Goal: Transaction & Acquisition: Purchase product/service

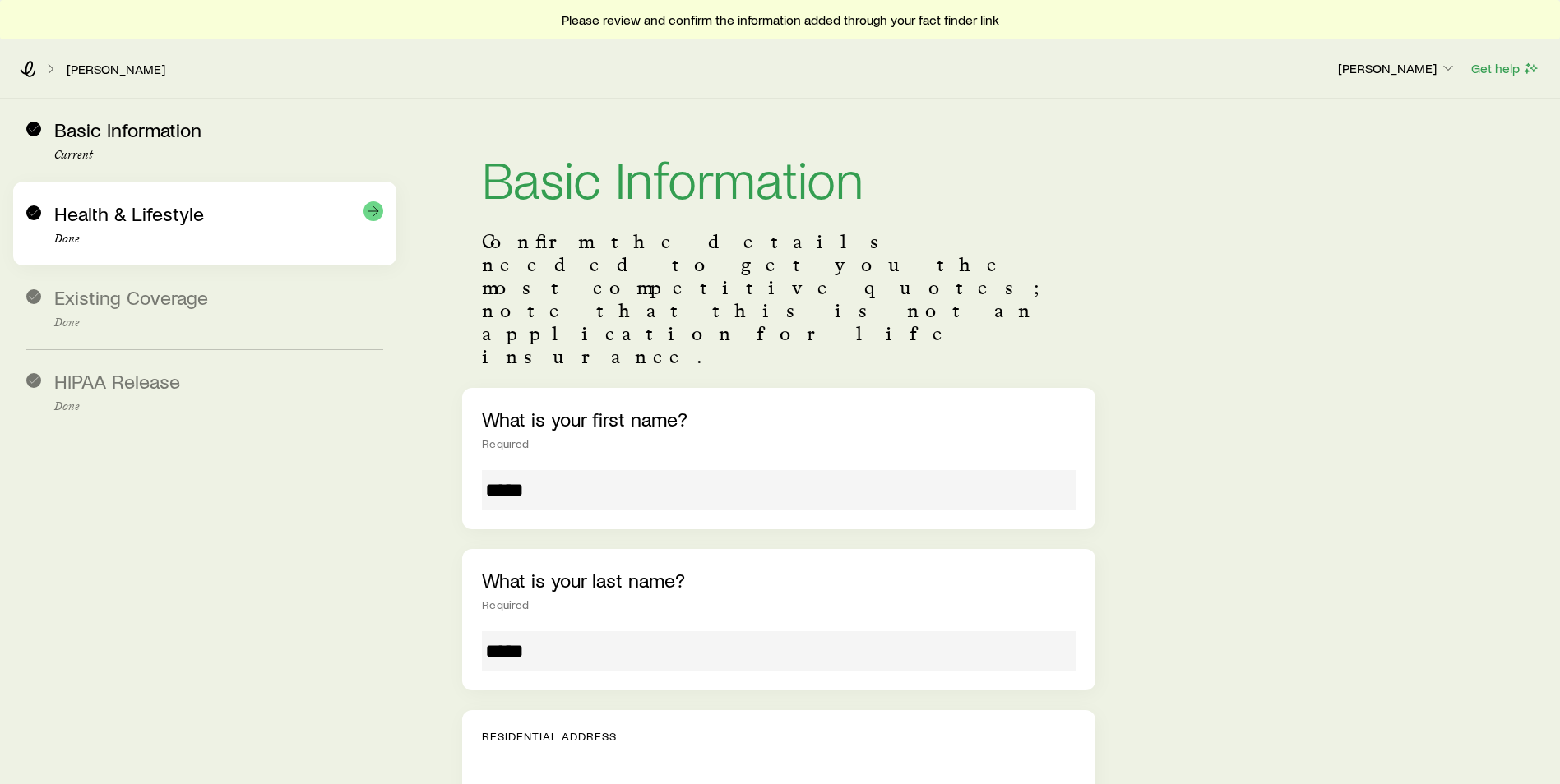
click at [142, 210] on span "Health & Lifestyle" at bounding box center [129, 213] width 150 height 24
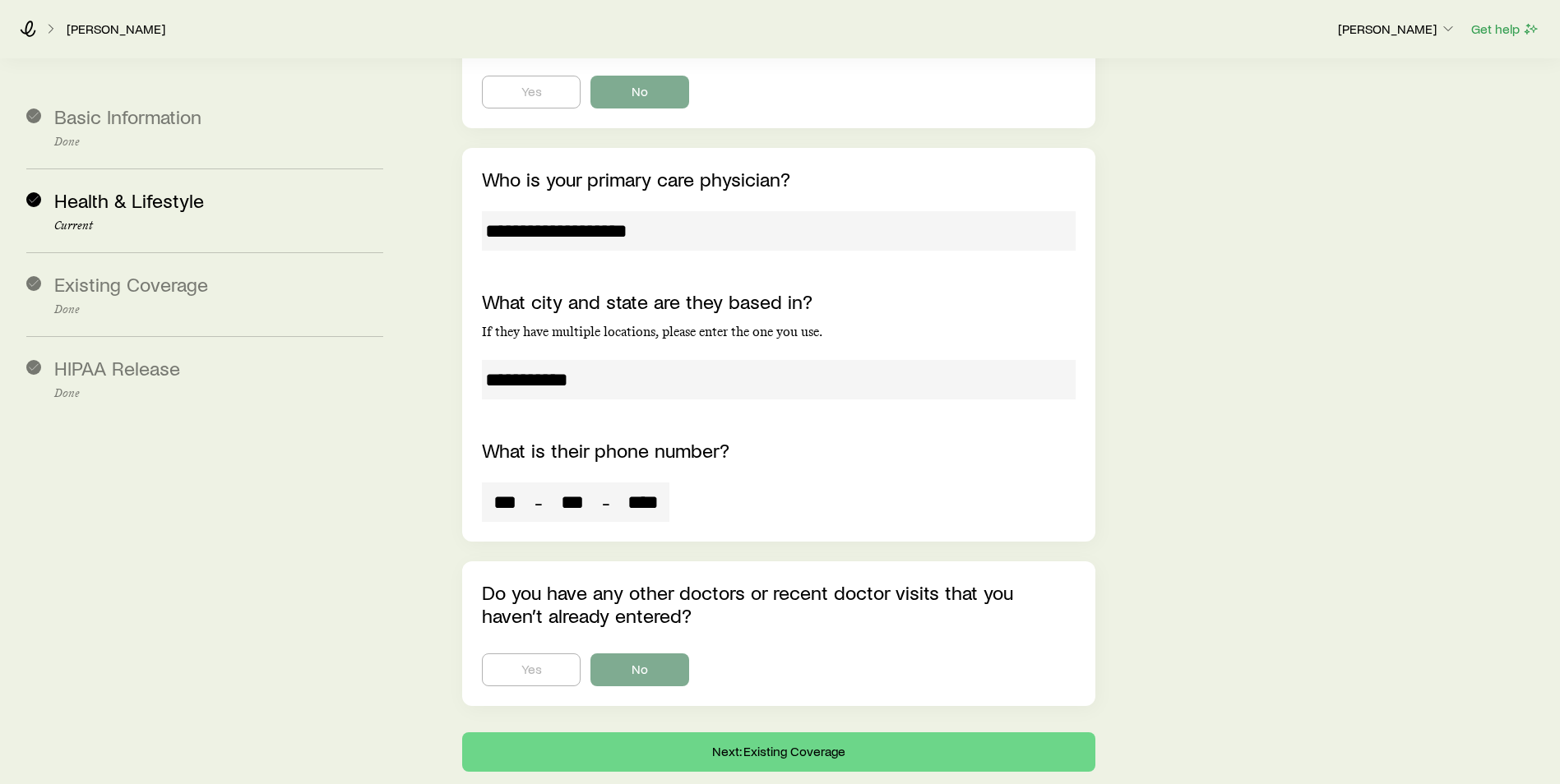
scroll to position [4387, 0]
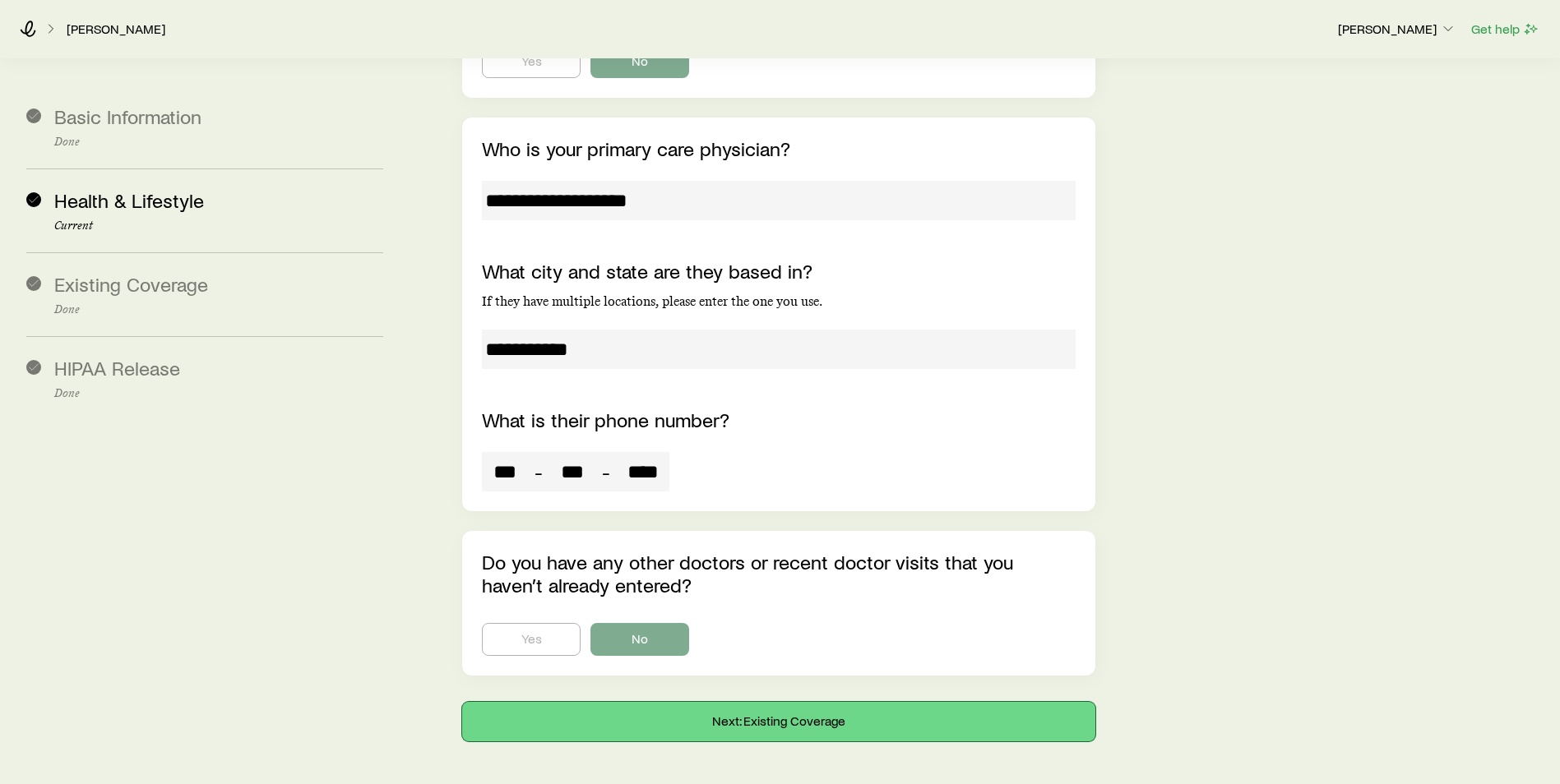
click at [740, 355] on button "Next: Existing Coverage" at bounding box center [778, 722] width 633 height 40
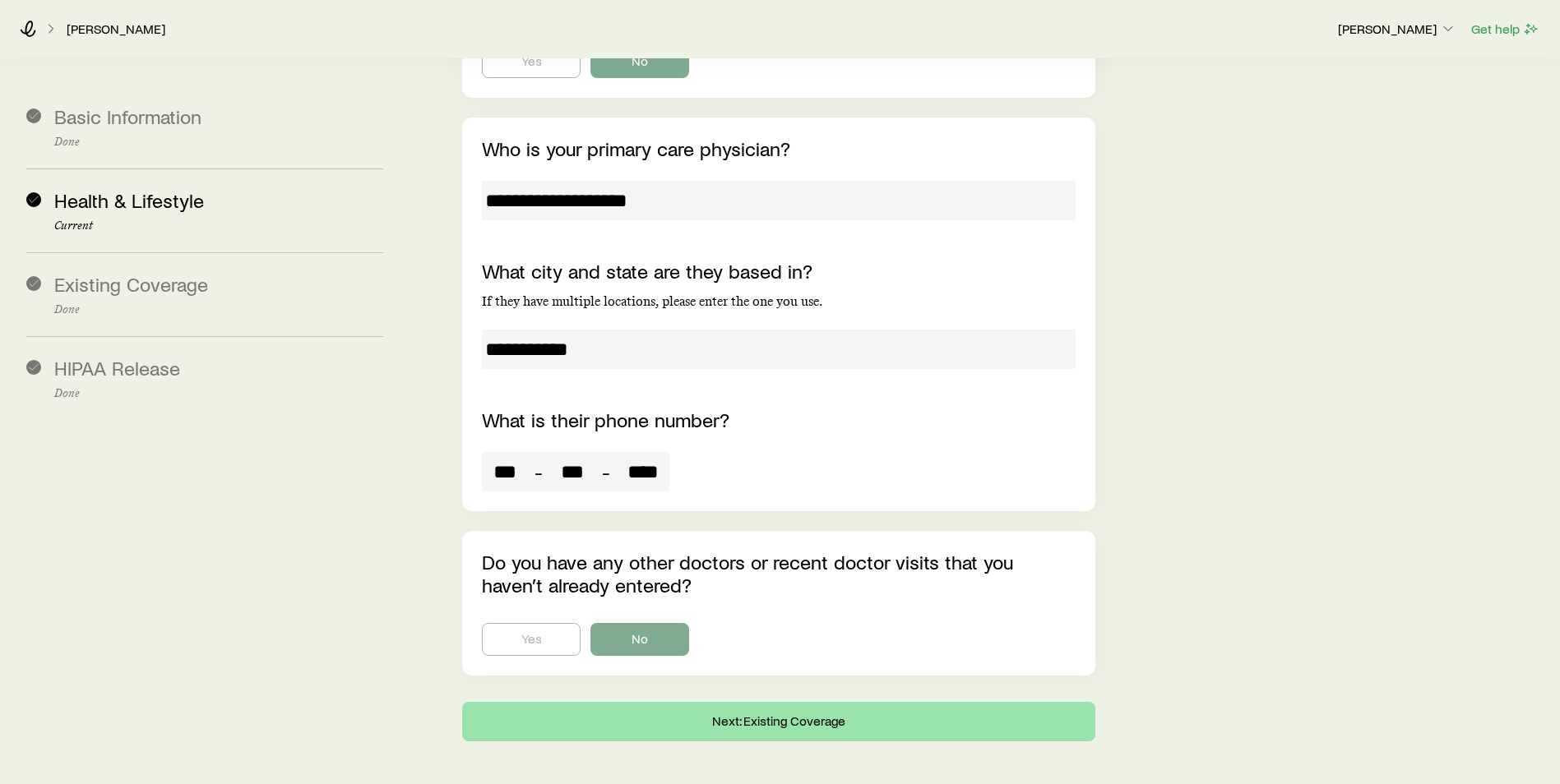
scroll to position [0, 0]
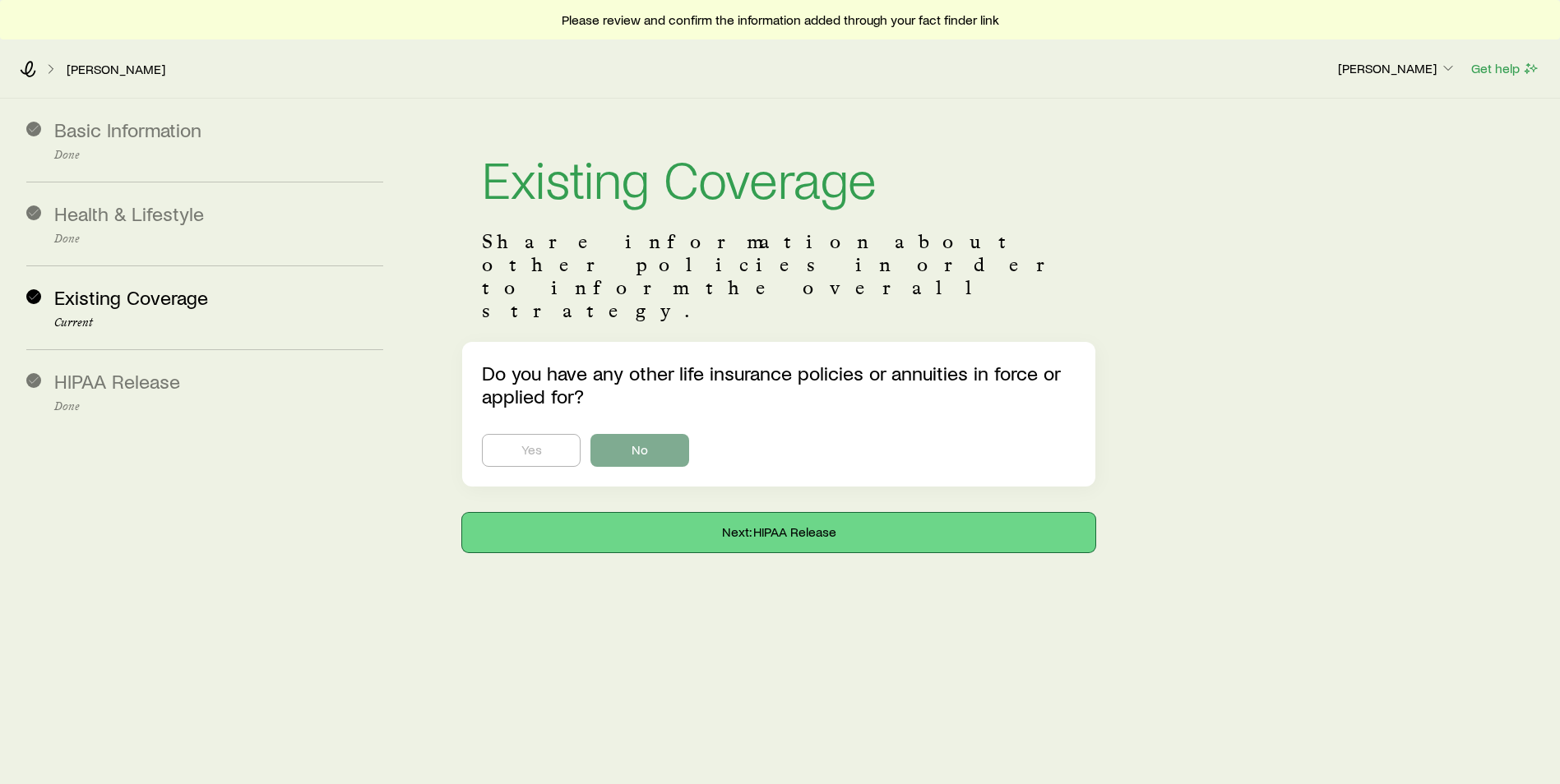
click at [653, 355] on button "Next: HIPAA Release" at bounding box center [778, 532] width 633 height 40
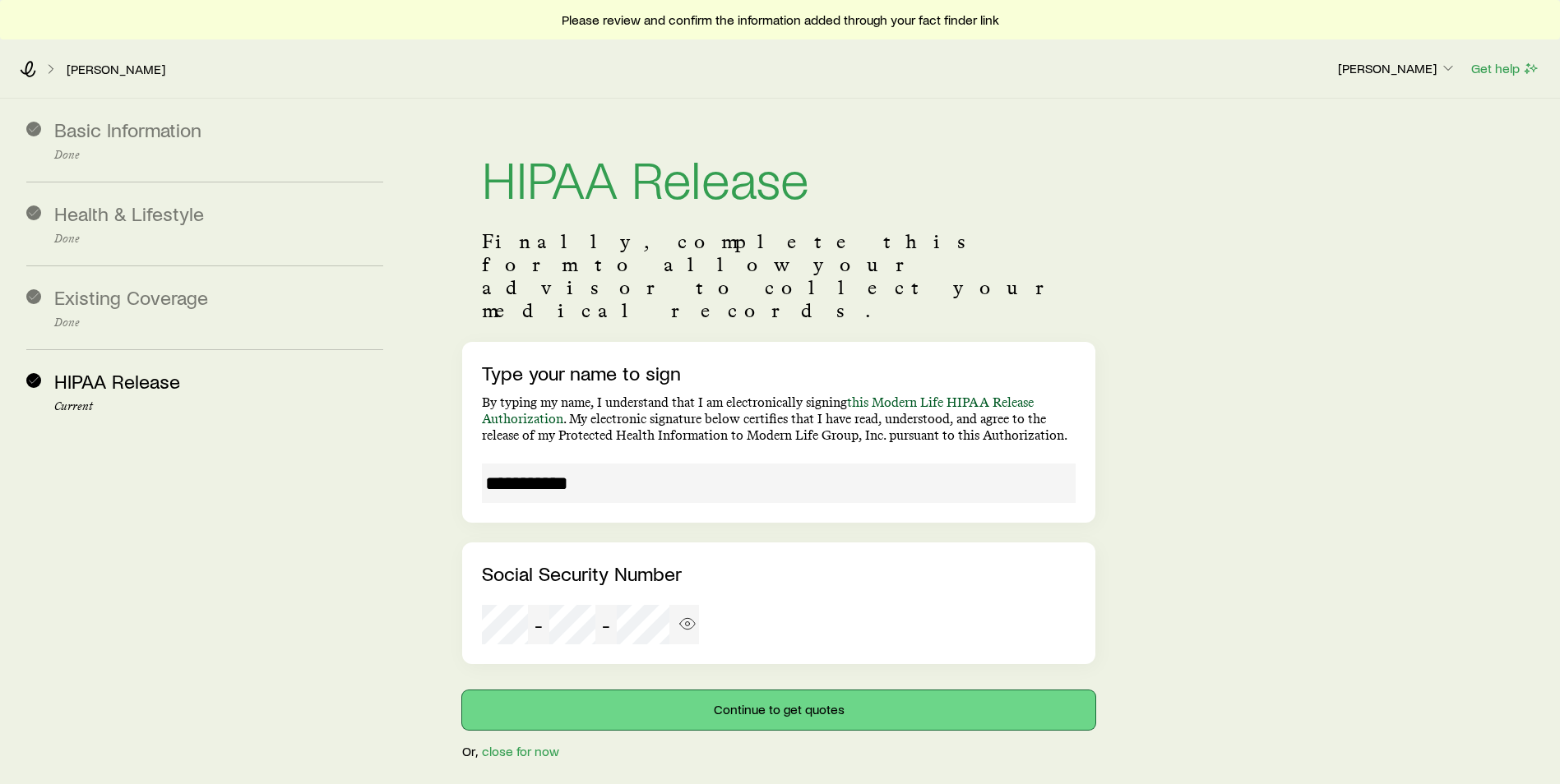
click at [669, 355] on button "Continue to get quotes" at bounding box center [778, 710] width 633 height 40
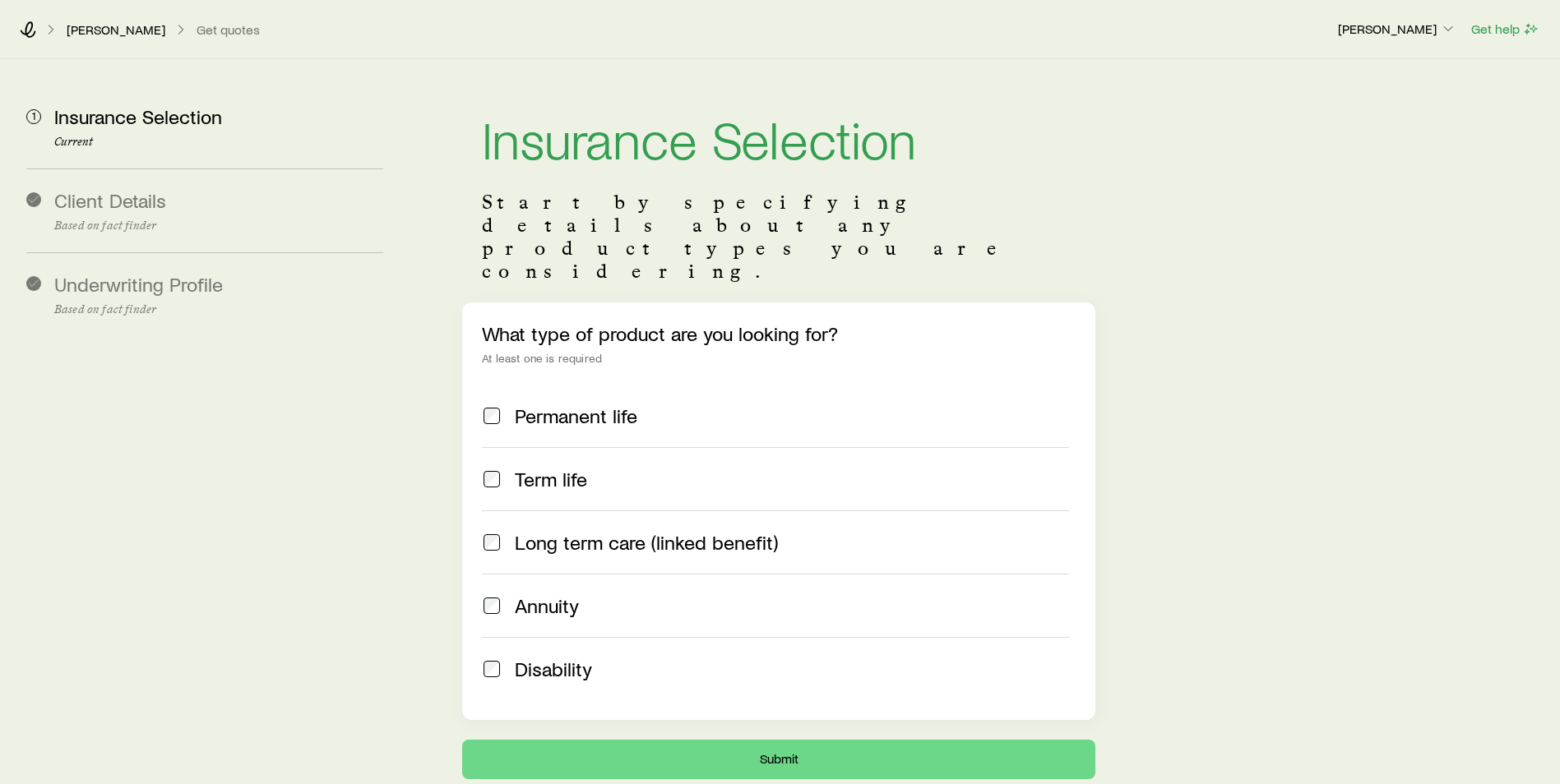
click at [504, 355] on div "Term life" at bounding box center [775, 480] width 587 height 23
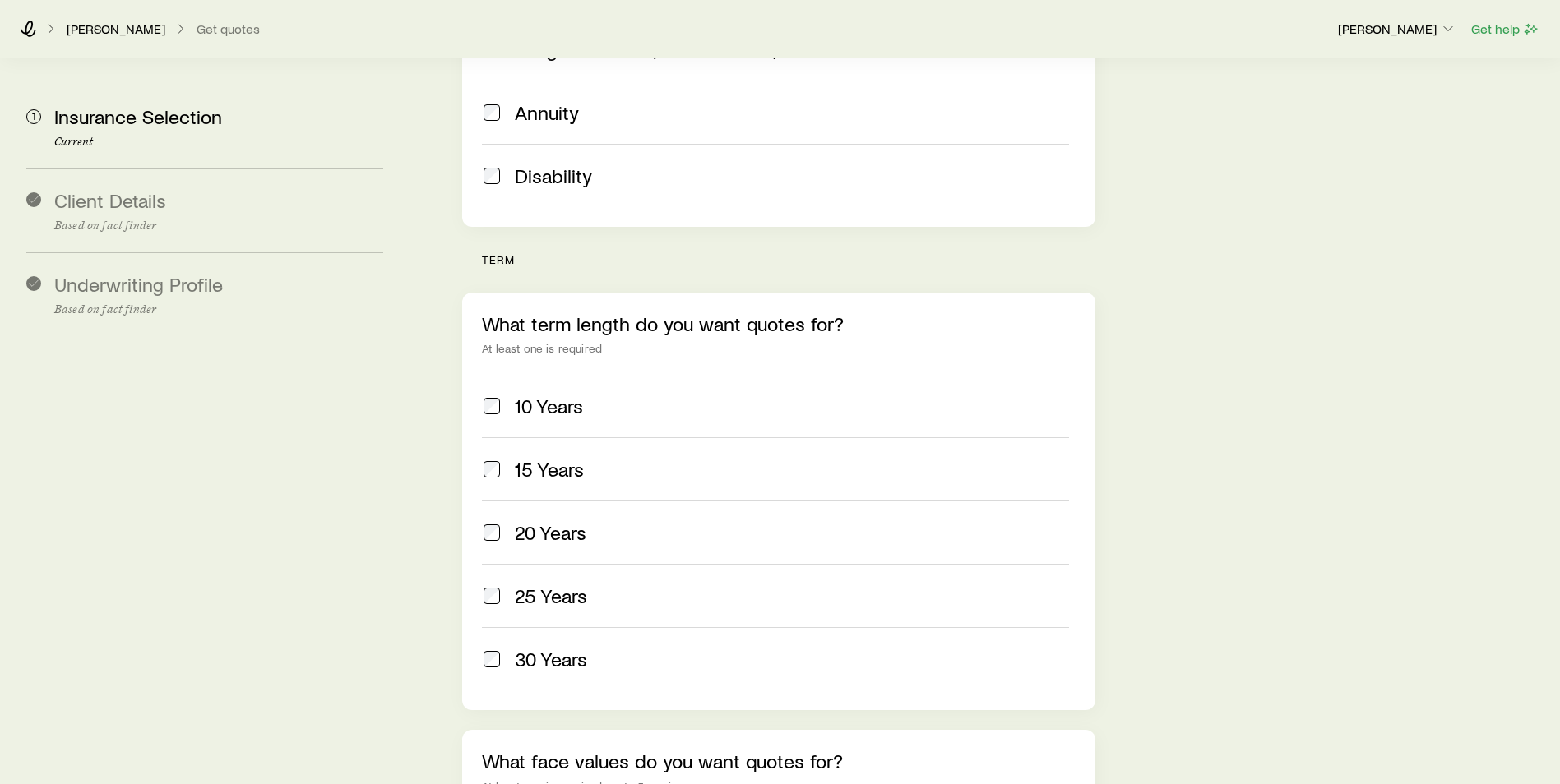
scroll to position [657, 0]
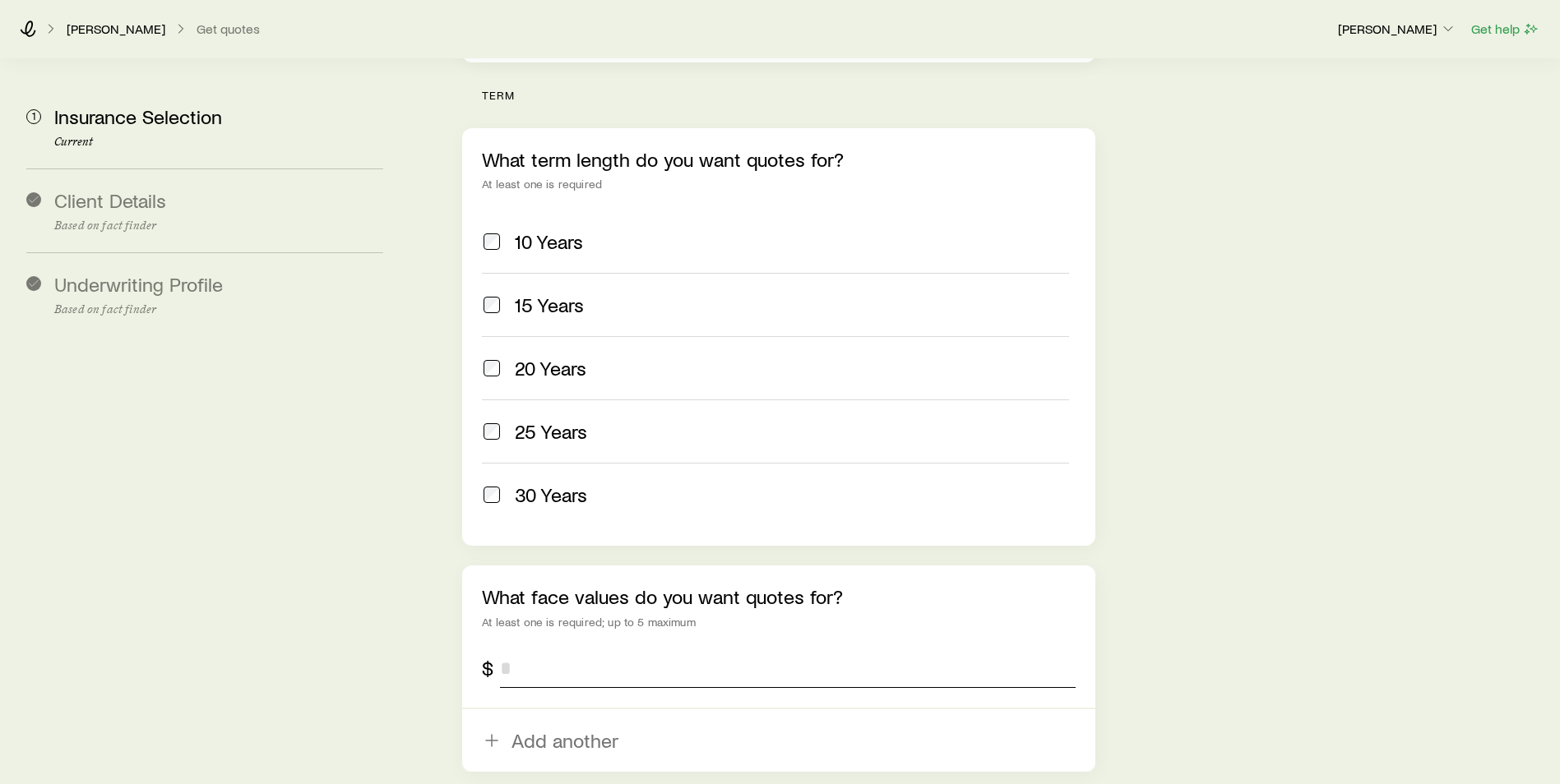
click at [663, 355] on input "tel" at bounding box center [788, 668] width 576 height 40
type input "*********"
click at [393, 355] on aside "1 Insurance Selection Current Client Details Based on fact finder Underwriting …" at bounding box center [204, 209] width 383 height 1616
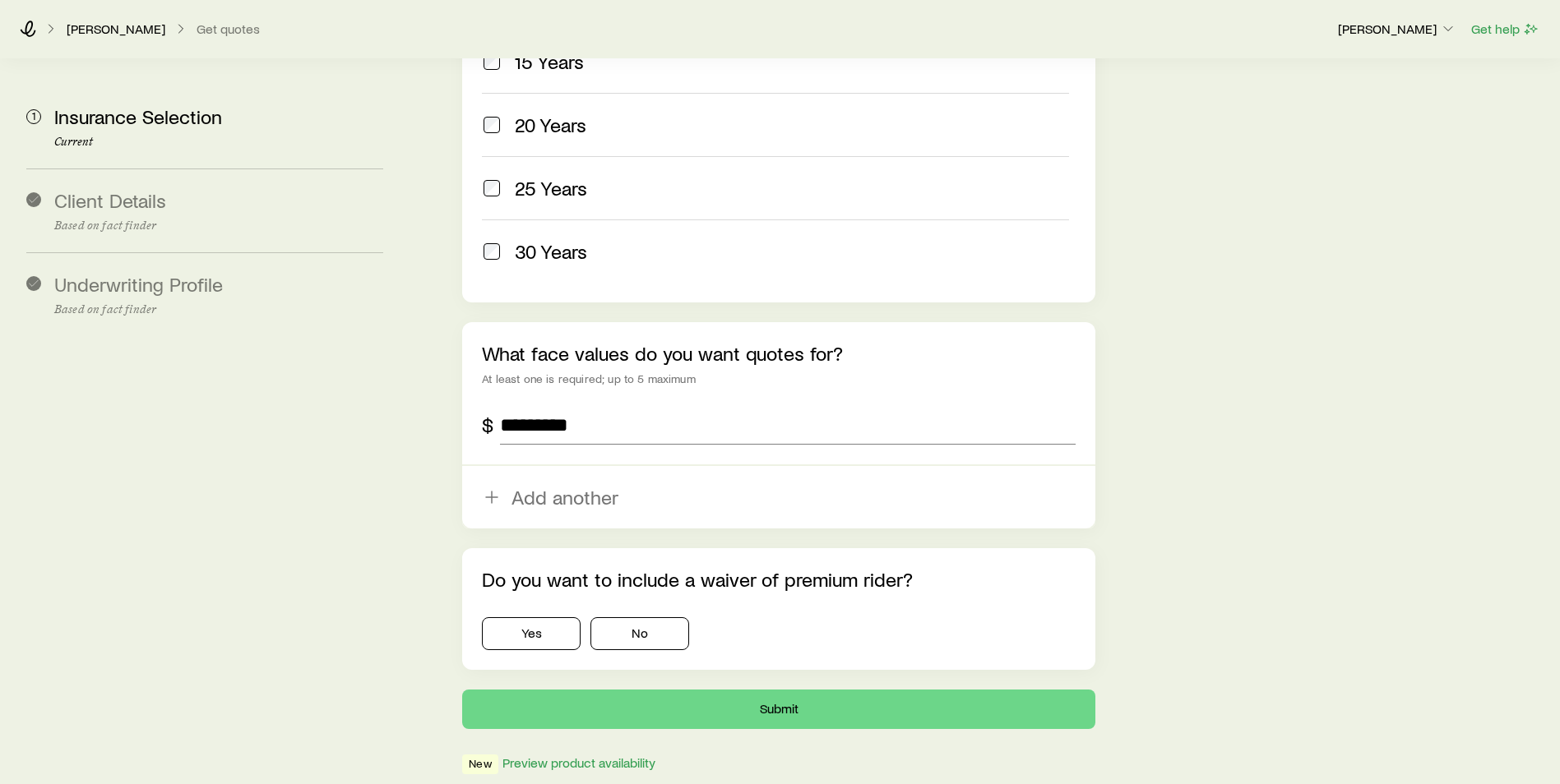
scroll to position [905, 0]
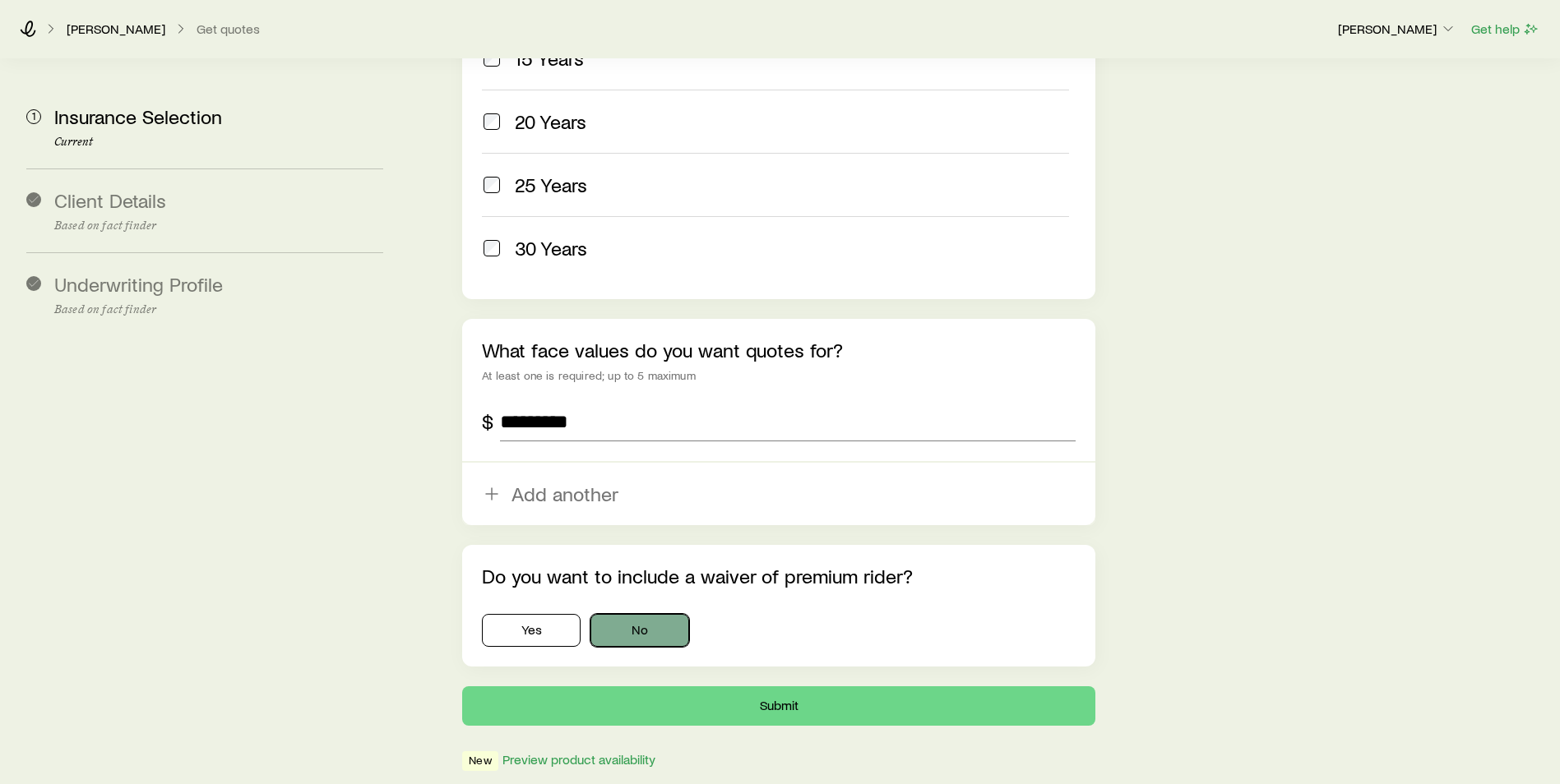
click at [618, 355] on button "No" at bounding box center [640, 630] width 99 height 33
click at [627, 355] on button "Submit" at bounding box center [778, 706] width 633 height 40
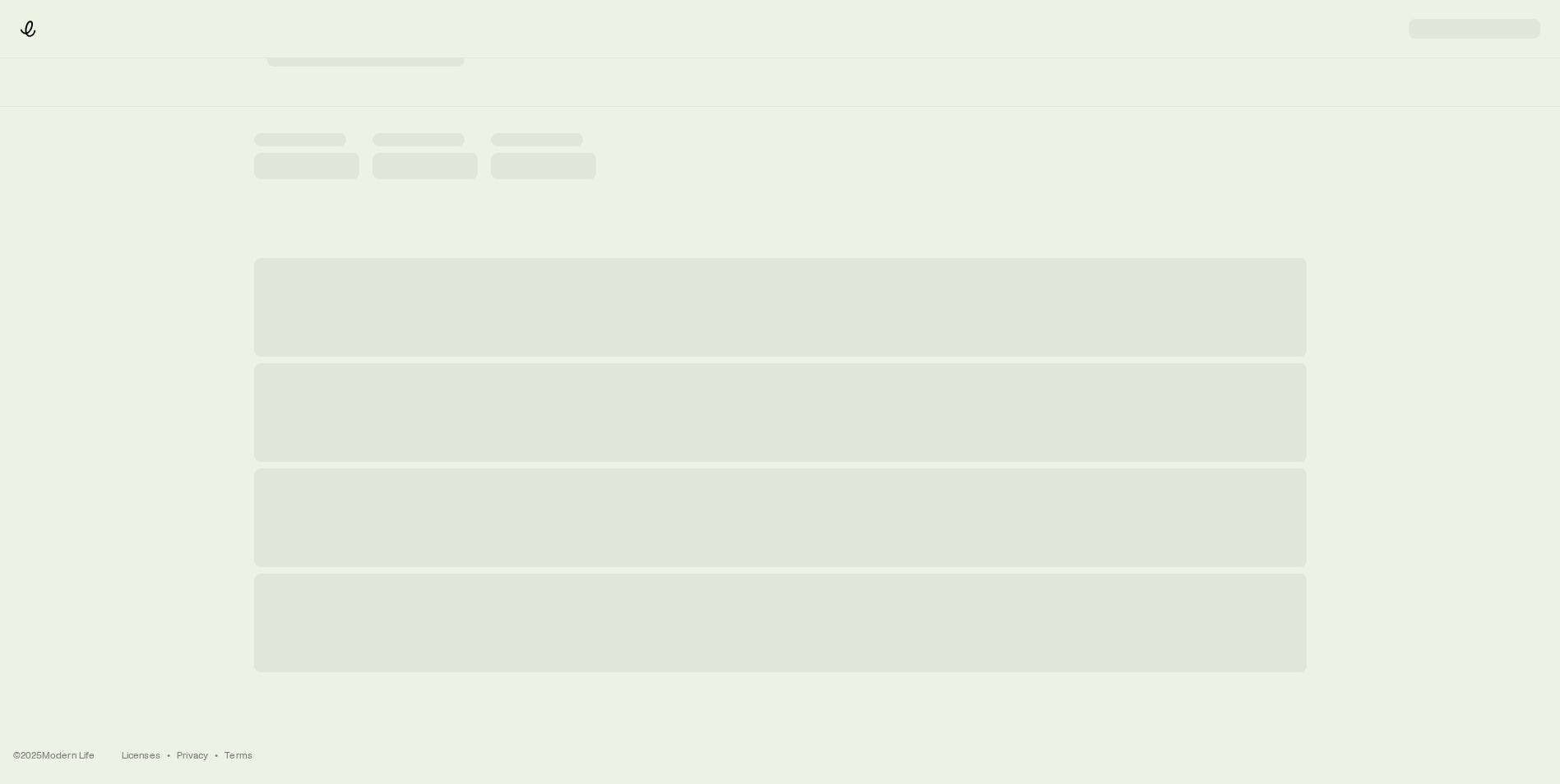
scroll to position [0, 0]
